Goal: Information Seeking & Learning: Learn about a topic

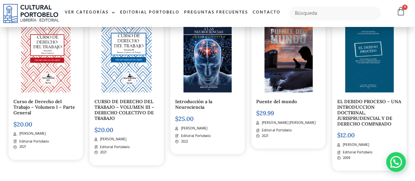
scroll to position [394, 0]
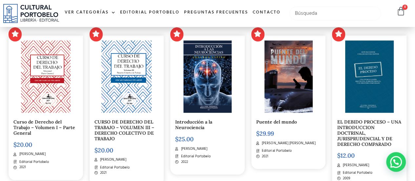
click at [340, 20] on input "text" at bounding box center [335, 14] width 92 height 14
type input "historia de la hum,[PERSON_NAME]"
click at [338, 20] on input "historia de la hum,[PERSON_NAME]" at bounding box center [335, 14] width 92 height 14
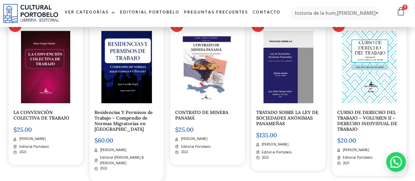
scroll to position [230, 0]
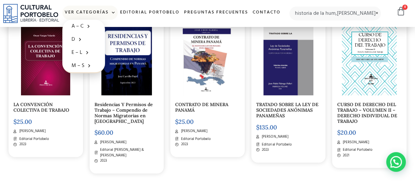
click at [99, 11] on link "Ver Categorías" at bounding box center [89, 13] width 55 height 14
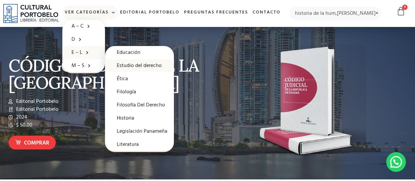
click at [152, 65] on link "Estudio del derecho" at bounding box center [139, 65] width 69 height 13
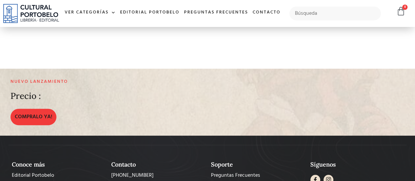
scroll to position [98, 0]
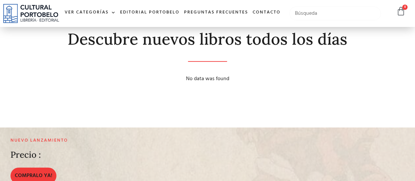
click at [320, 15] on input "text" at bounding box center [335, 14] width 92 height 14
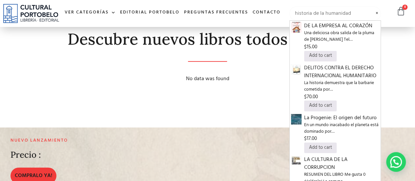
type input "historia de la humanidad"
click at [380, 15] on form "historia de la humanidad" at bounding box center [335, 14] width 92 height 14
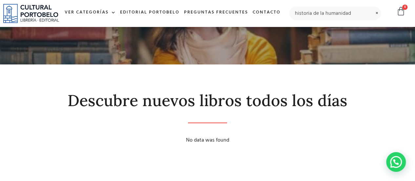
scroll to position [0, 0]
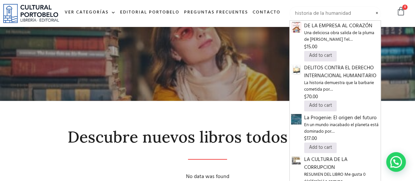
click at [379, 19] on input "historia de la humanidad" at bounding box center [335, 14] width 92 height 14
click at [376, 10] on span at bounding box center [377, 10] width 8 height 0
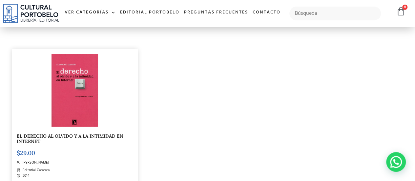
scroll to position [1017, 0]
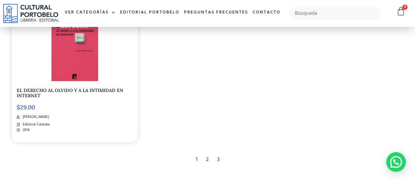
click at [205, 157] on div "2" at bounding box center [207, 159] width 9 height 14
